Goal: Check status: Check status

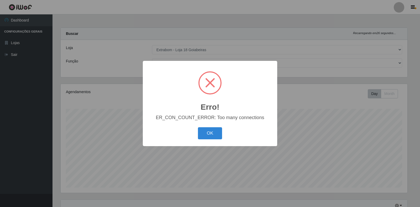
select select "501"
click at [214, 136] on button "OK" at bounding box center [210, 133] width 24 height 12
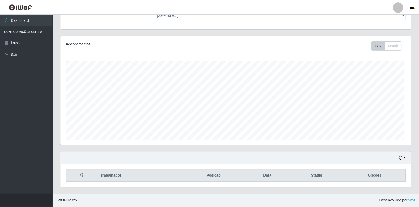
scroll to position [109, 350]
click at [401, 160] on icon "button" at bounding box center [401, 158] width 4 height 4
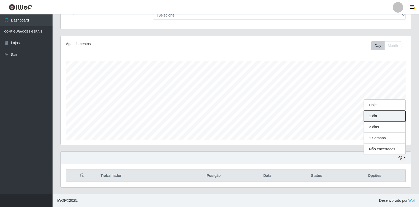
click at [378, 118] on button "1 dia" at bounding box center [385, 116] width 42 height 11
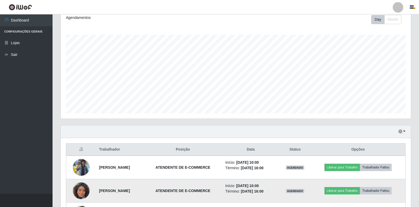
scroll to position [190, 0]
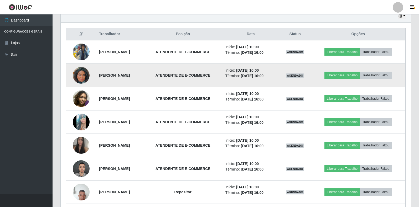
click at [78, 64] on td at bounding box center [81, 75] width 30 height 23
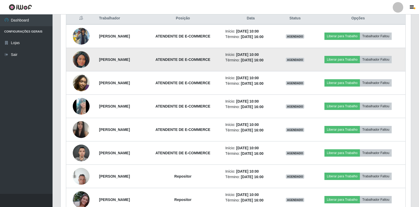
click at [84, 61] on img at bounding box center [81, 60] width 17 height 30
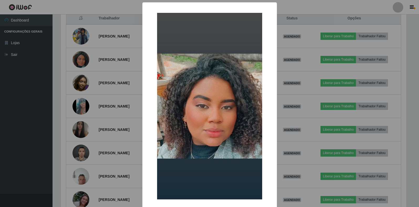
scroll to position [109, 347]
click at [100, 109] on div "× OK Cancel" at bounding box center [210, 103] width 420 height 207
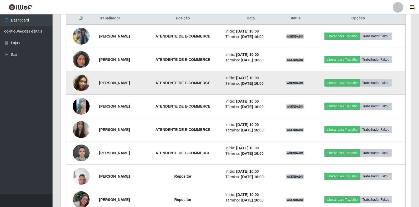
scroll to position [109, 350]
click at [83, 83] on img at bounding box center [81, 83] width 17 height 17
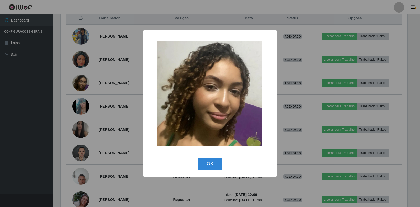
click at [127, 111] on div "× OK Cancel" at bounding box center [210, 103] width 420 height 207
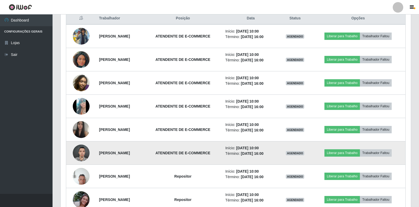
scroll to position [109, 350]
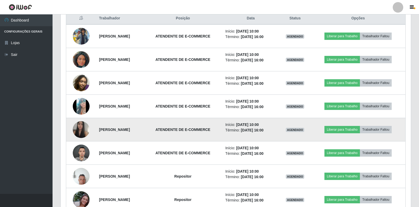
click at [76, 132] on img at bounding box center [81, 130] width 17 height 22
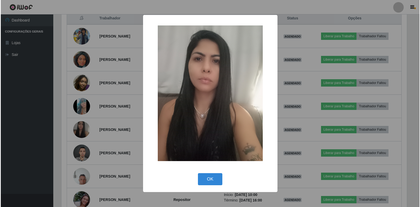
scroll to position [109, 347]
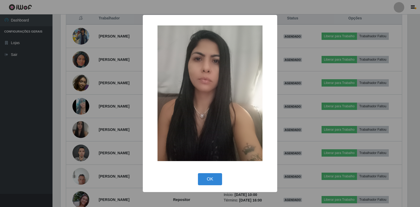
click at [101, 122] on div "× OK Cancel" at bounding box center [210, 103] width 420 height 207
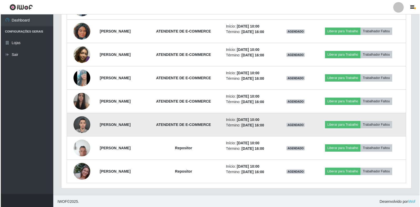
scroll to position [235, 0]
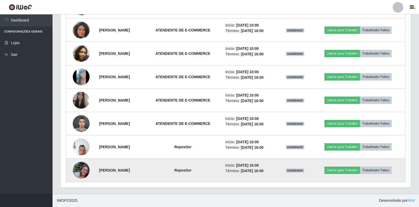
click at [76, 167] on img at bounding box center [81, 171] width 17 height 30
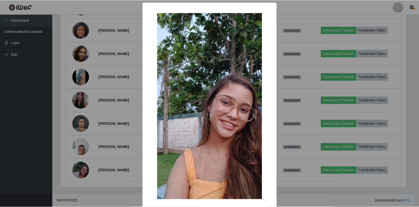
scroll to position [109, 347]
click at [84, 153] on div "× OK Cancel" at bounding box center [210, 103] width 420 height 207
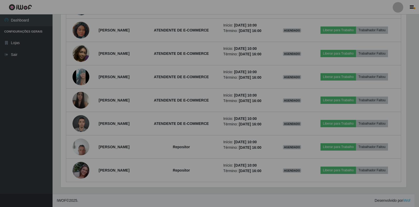
scroll to position [109, 350]
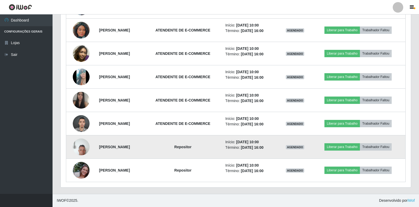
click at [80, 150] on img at bounding box center [81, 147] width 17 height 22
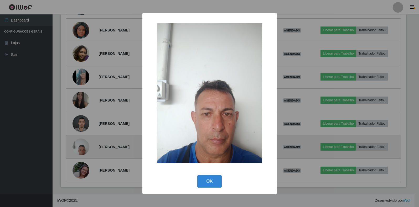
scroll to position [109, 347]
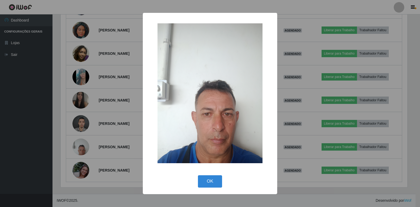
click at [92, 165] on div "× OK Cancel" at bounding box center [210, 103] width 420 height 207
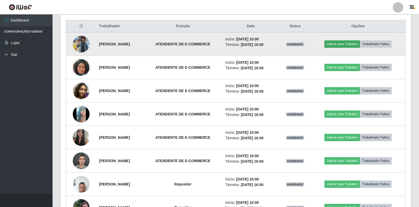
scroll to position [130, 0]
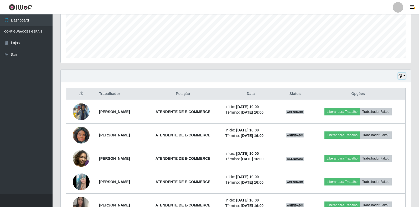
click at [400, 77] on icon "button" at bounding box center [401, 76] width 4 height 4
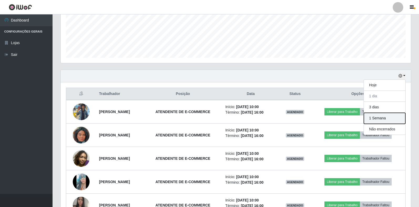
click at [383, 121] on button "1 Semana" at bounding box center [385, 118] width 42 height 11
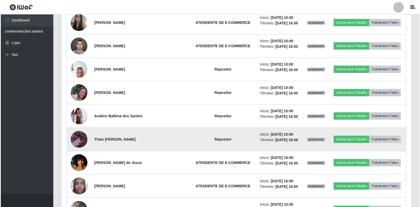
scroll to position [314, 0]
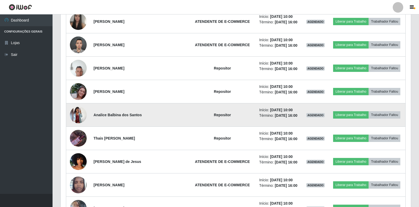
click at [82, 112] on img at bounding box center [78, 115] width 17 height 17
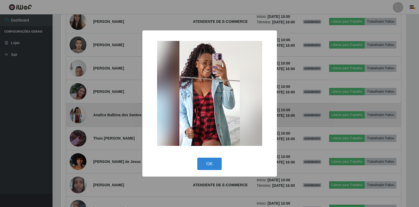
scroll to position [109, 347]
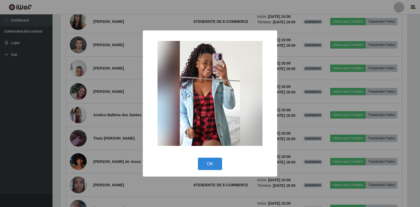
click at [94, 104] on div "× OK Cancel" at bounding box center [210, 103] width 420 height 207
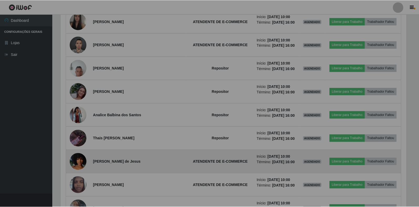
scroll to position [0, 0]
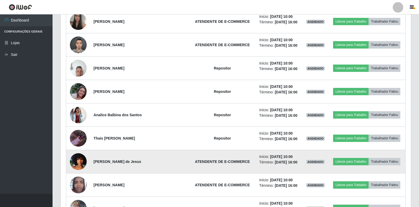
click at [75, 162] on img at bounding box center [78, 162] width 17 height 30
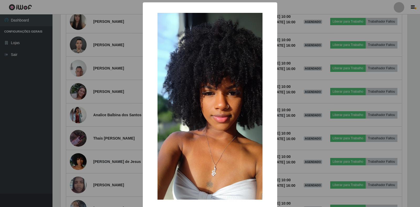
click at [125, 140] on div "× OK Cancel" at bounding box center [210, 103] width 420 height 207
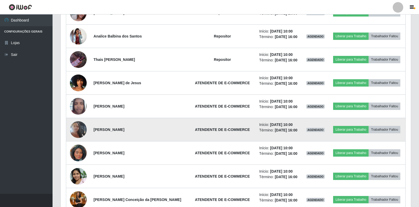
click at [71, 131] on img at bounding box center [78, 130] width 17 height 30
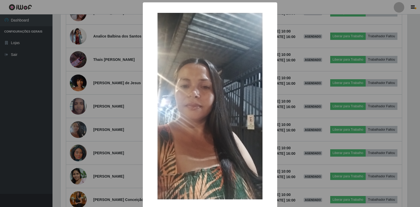
click at [96, 127] on div "× OK Cancel" at bounding box center [210, 103] width 420 height 207
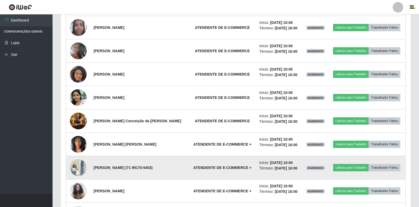
click at [81, 168] on img at bounding box center [78, 168] width 17 height 22
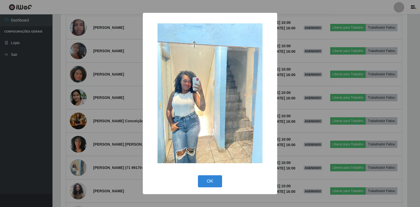
click at [114, 137] on div "× OK Cancel" at bounding box center [210, 103] width 420 height 207
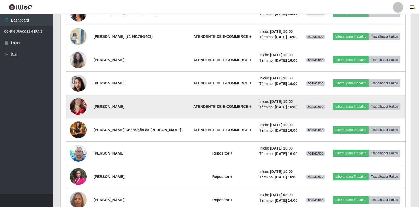
click at [78, 105] on img at bounding box center [78, 107] width 17 height 36
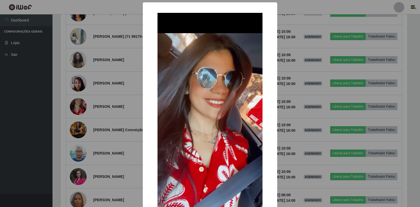
click at [101, 102] on div "× OK Cancel" at bounding box center [210, 103] width 420 height 207
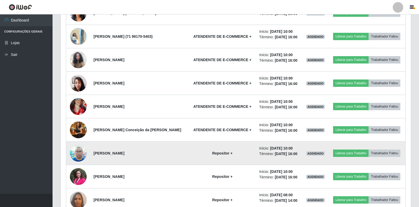
click at [77, 152] on img at bounding box center [78, 153] width 17 height 22
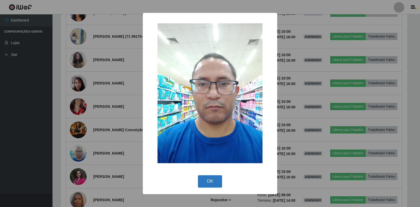
click at [209, 180] on button "OK" at bounding box center [210, 182] width 24 height 12
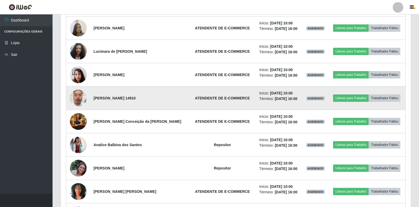
click at [83, 98] on img at bounding box center [78, 98] width 17 height 22
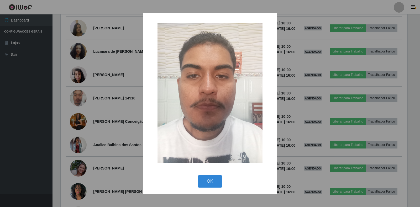
click at [316, 142] on div "× OK Cancel" at bounding box center [210, 103] width 420 height 207
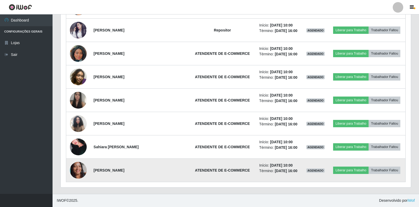
click at [78, 171] on img at bounding box center [78, 170] width 17 height 37
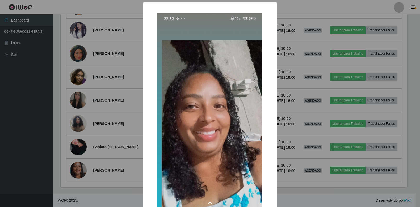
click at [115, 107] on div "× OK Cancel" at bounding box center [210, 103] width 420 height 207
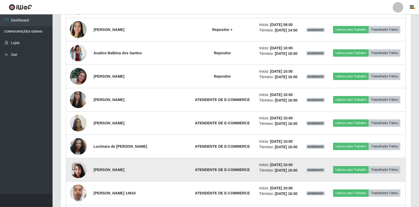
click at [84, 171] on img at bounding box center [78, 170] width 17 height 22
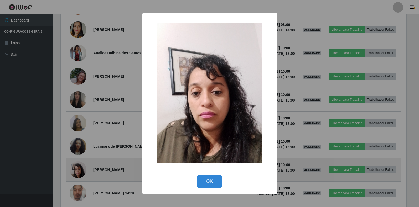
scroll to position [109, 347]
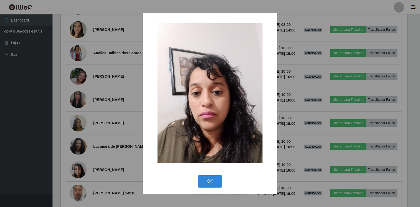
click at [107, 129] on div "× OK Cancel" at bounding box center [210, 103] width 420 height 207
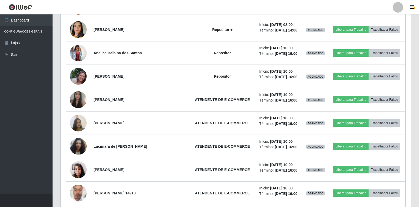
scroll to position [109, 350]
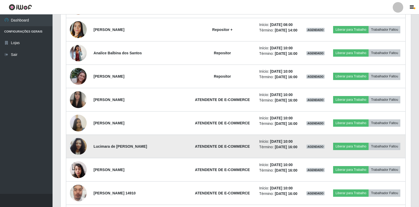
click at [79, 148] on img at bounding box center [78, 147] width 17 height 30
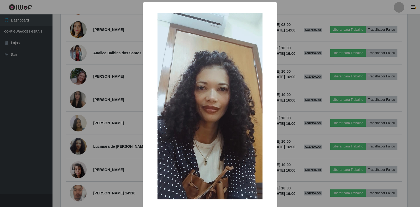
click at [78, 143] on div "× OK Cancel" at bounding box center [210, 103] width 420 height 207
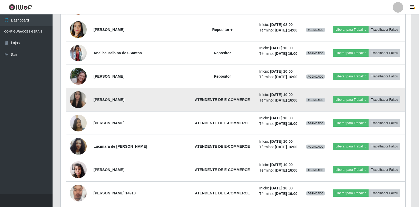
scroll to position [109, 350]
click at [76, 105] on img at bounding box center [78, 100] width 17 height 22
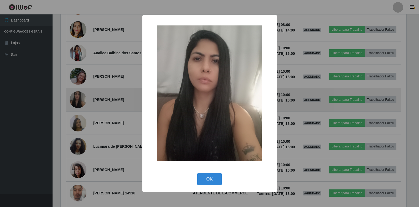
scroll to position [109, 347]
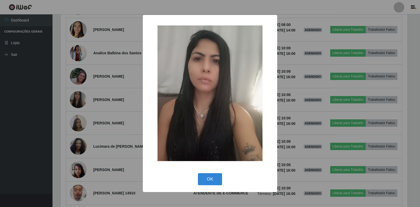
click at [76, 106] on div "× OK Cancel" at bounding box center [210, 103] width 420 height 207
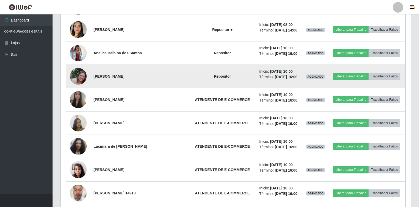
click at [76, 75] on img at bounding box center [78, 76] width 17 height 30
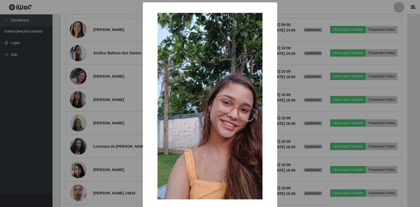
drag, startPoint x: 76, startPoint y: 78, endPoint x: 77, endPoint y: 68, distance: 9.2
click at [77, 78] on div "× OK Cancel" at bounding box center [210, 103] width 420 height 207
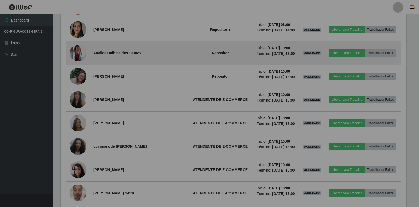
click at [77, 62] on td at bounding box center [78, 53] width 24 height 23
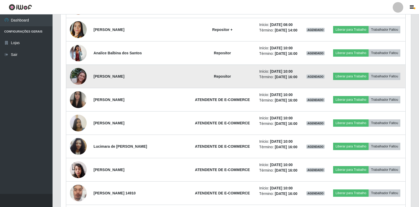
click at [77, 80] on img at bounding box center [78, 76] width 17 height 30
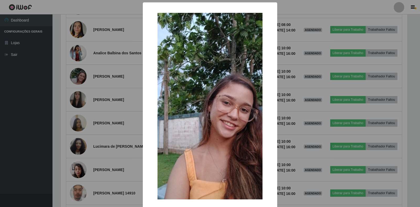
drag, startPoint x: 86, startPoint y: 106, endPoint x: 73, endPoint y: 80, distance: 29.3
click at [86, 101] on div "× OK Cancel" at bounding box center [210, 103] width 420 height 207
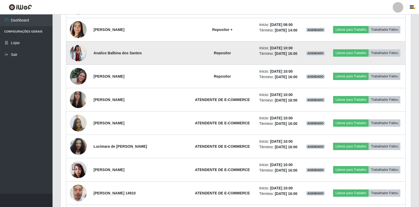
click at [81, 48] on img at bounding box center [78, 53] width 17 height 17
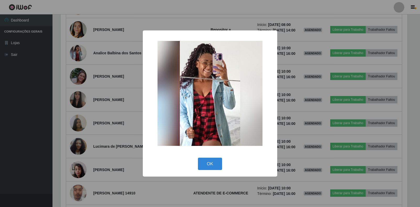
drag, startPoint x: 109, startPoint y: 106, endPoint x: 91, endPoint y: 97, distance: 20.3
click at [102, 105] on div "× OK Cancel" at bounding box center [210, 103] width 420 height 207
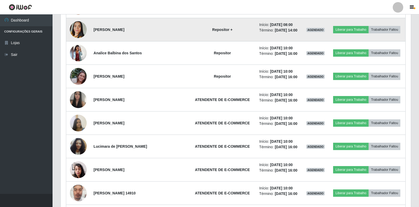
click at [77, 29] on img at bounding box center [78, 30] width 17 height 30
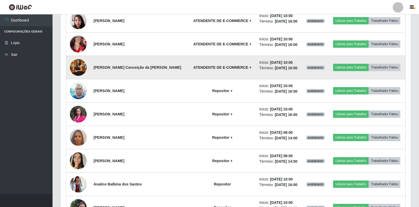
click at [79, 71] on img at bounding box center [78, 68] width 17 height 30
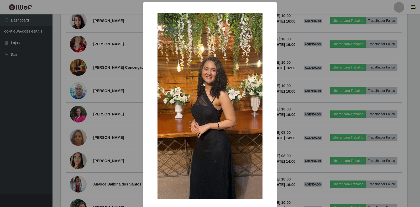
click at [105, 91] on div "× OK Cancel" at bounding box center [210, 103] width 420 height 207
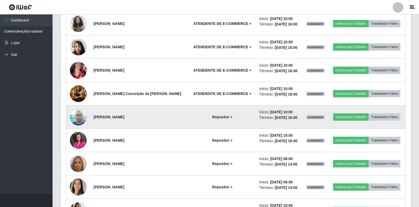
click at [78, 117] on img at bounding box center [78, 117] width 17 height 22
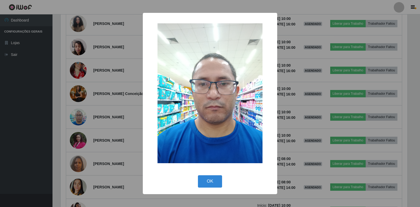
click at [125, 130] on div "× OK Cancel" at bounding box center [210, 103] width 420 height 207
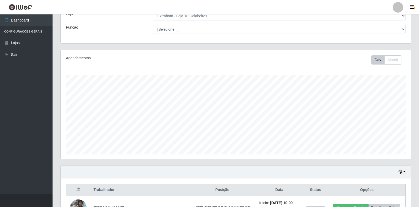
scroll to position [0, 0]
